Goal: Check status: Check status

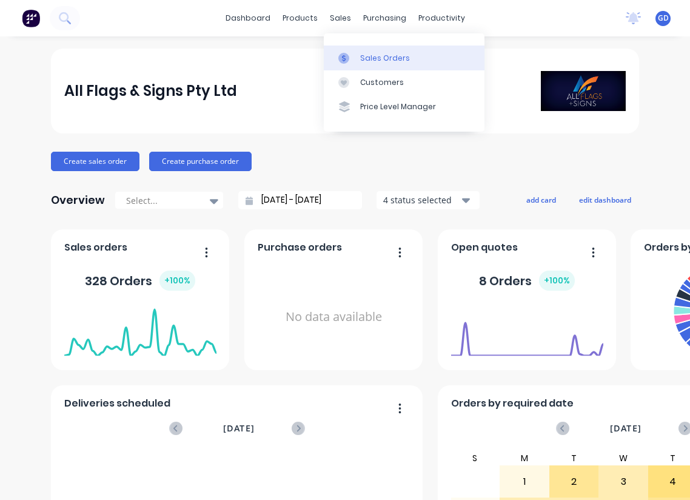
click at [369, 56] on div "Sales Orders" at bounding box center [385, 58] width 50 height 11
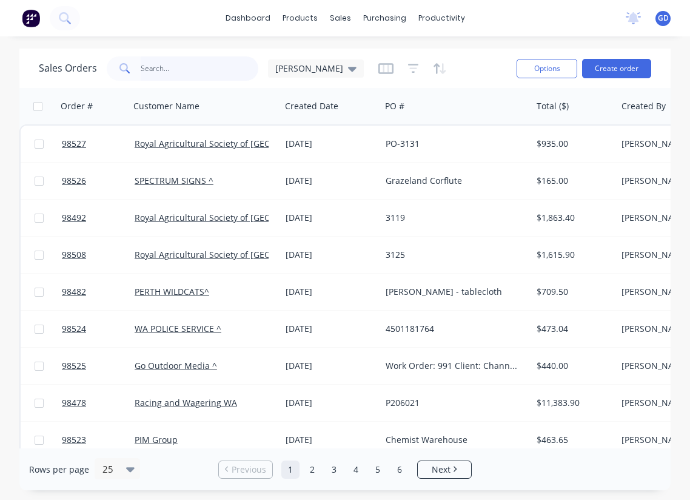
click at [179, 72] on input "text" at bounding box center [200, 68] width 118 height 24
type input "[PERSON_NAME]"
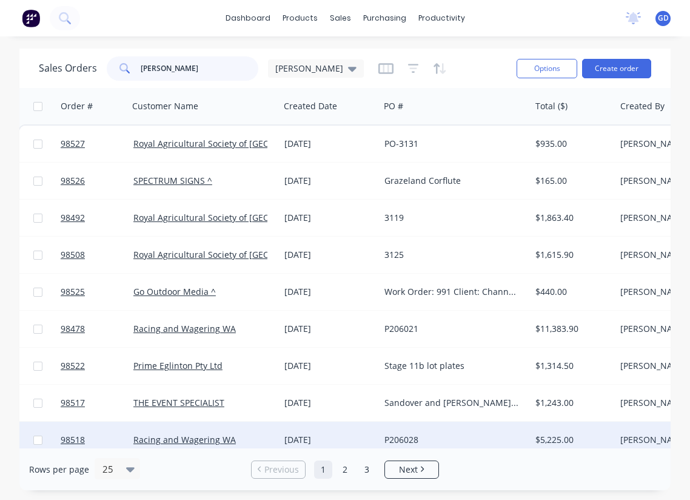
scroll to position [0, 1]
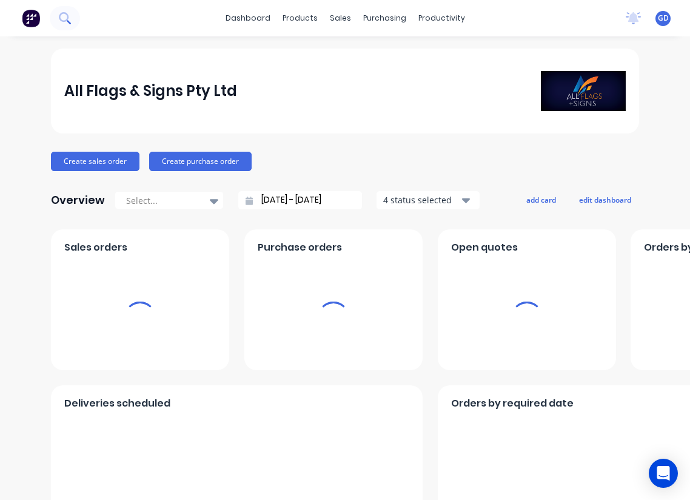
click at [62, 21] on icon at bounding box center [64, 17] width 10 height 10
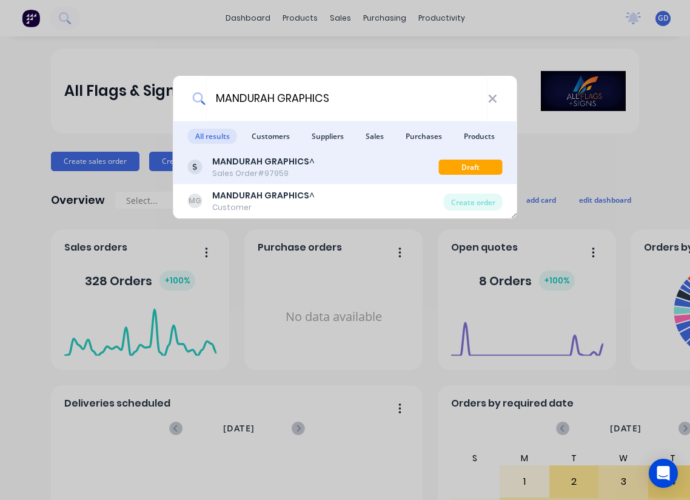
type input "MANDURAH GRAPHICS"
click at [253, 164] on b "MANDURAH GRAPHICS" at bounding box center [260, 161] width 97 height 12
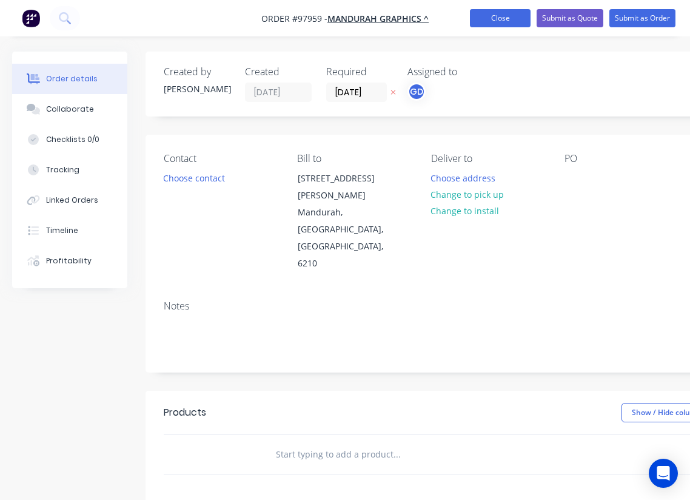
click at [498, 20] on button "Close" at bounding box center [500, 18] width 61 height 18
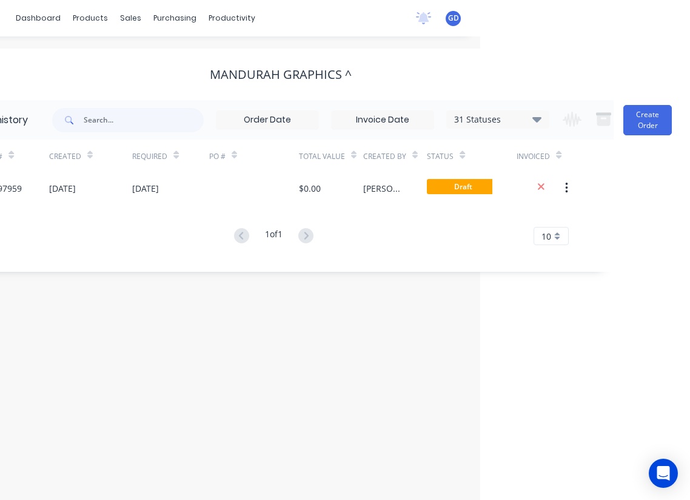
scroll to position [0, 210]
click at [537, 124] on icon at bounding box center [536, 119] width 9 height 15
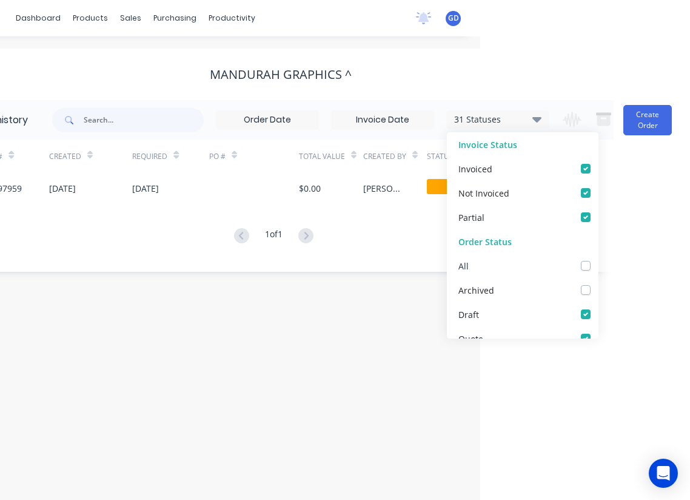
click at [598, 259] on label at bounding box center [598, 259] width 0 height 0
click at [598, 270] on input "checkbox" at bounding box center [603, 265] width 10 height 12
checkbox input "true"
click at [182, 262] on div "Order history 32 Statuses Invoice Status Invoiced Not Invoiced Partial Order St…" at bounding box center [281, 186] width 666 height 172
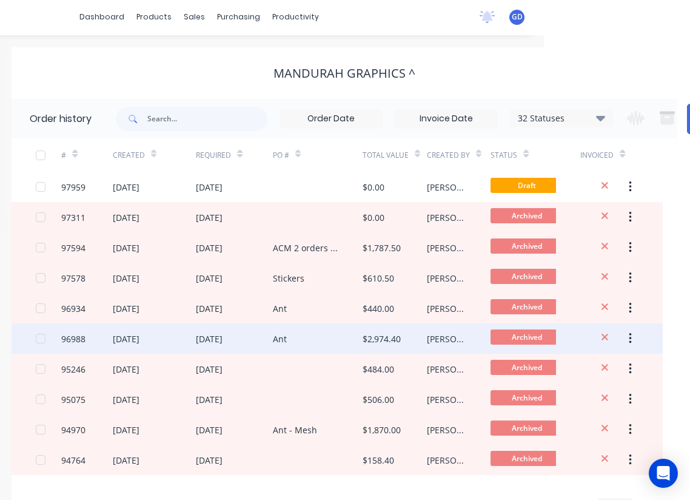
scroll to position [1, 136]
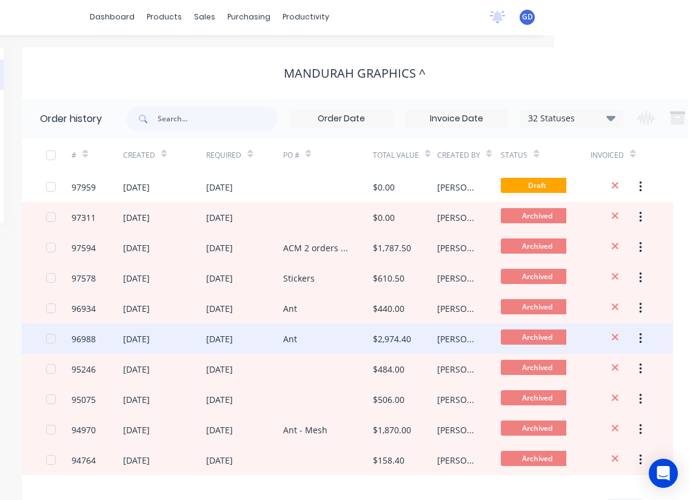
click at [89, 340] on div "96988" at bounding box center [84, 338] width 24 height 13
